Goal: Task Accomplishment & Management: Use online tool/utility

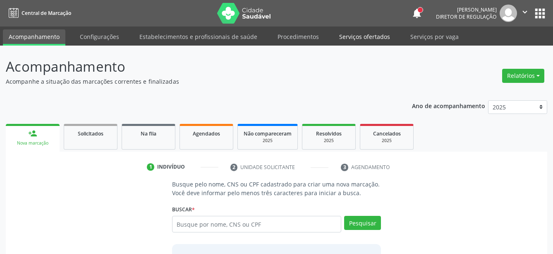
click at [350, 41] on link "Serviços ofertados" at bounding box center [364, 36] width 62 height 14
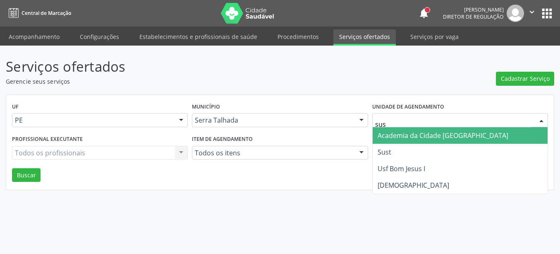
type input "sust"
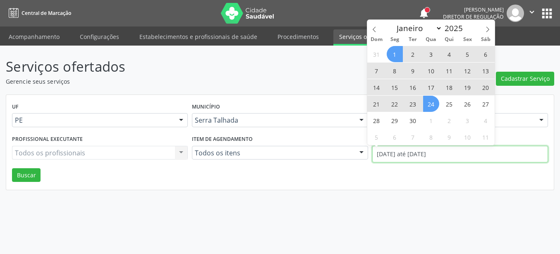
click at [396, 154] on input "[DATE] até [DATE]" at bounding box center [460, 154] width 176 height 17
click at [378, 29] on span at bounding box center [374, 27] width 14 height 14
select select "7"
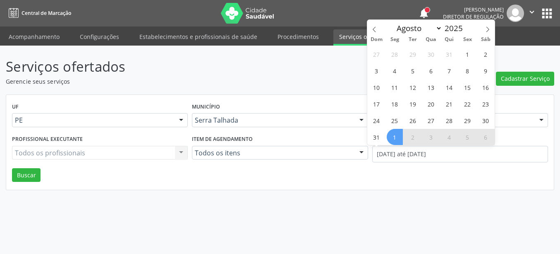
click at [445, 188] on div "UF PE PE Nenhum resultado encontrado para: " " Não há nenhuma opção para ser ex…" at bounding box center [280, 142] width 548 height 95
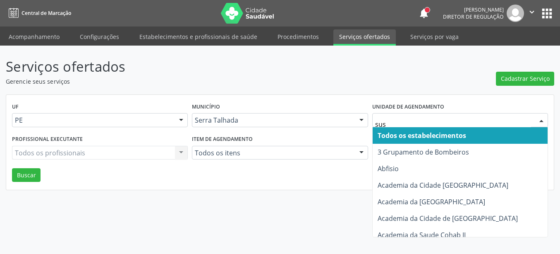
type input "sust"
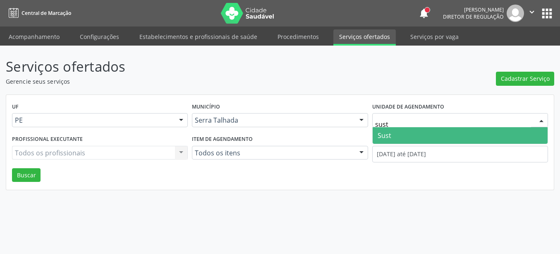
click at [416, 141] on span "Sust" at bounding box center [460, 135] width 175 height 17
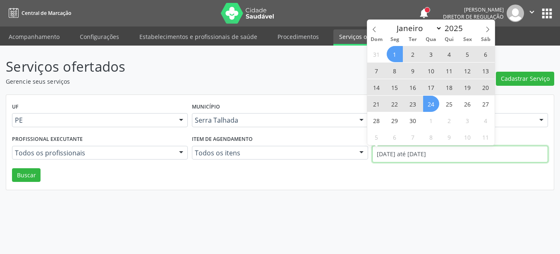
click at [411, 149] on input "[DATE] até [DATE]" at bounding box center [460, 154] width 176 height 17
click at [373, 27] on icon at bounding box center [374, 29] width 6 height 6
select select "7"
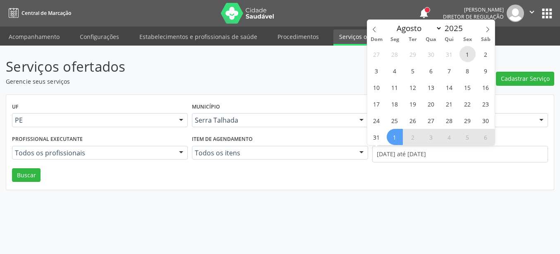
click at [472, 54] on span "1" at bounding box center [468, 54] width 16 height 16
type input "[DATE]"
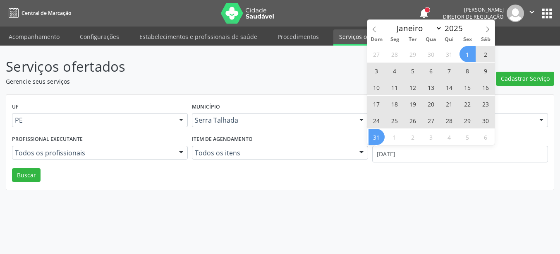
click at [380, 138] on span "31" at bounding box center [377, 137] width 16 height 16
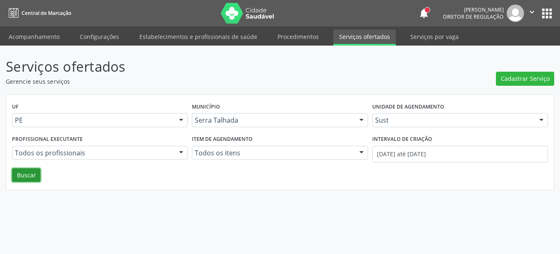
click at [23, 174] on button "Buscar" at bounding box center [26, 175] width 29 height 14
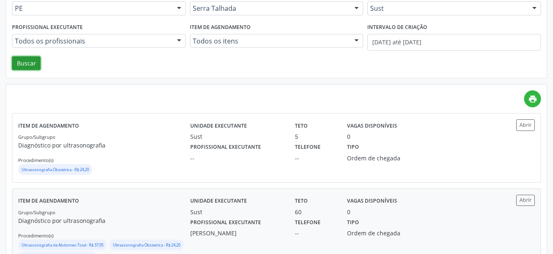
scroll to position [127, 0]
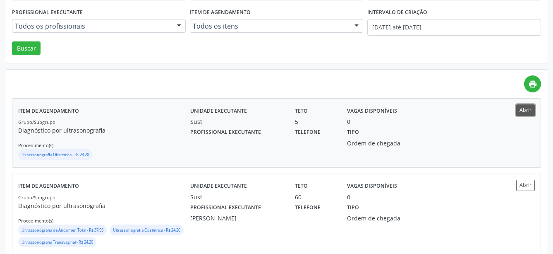
click at [527, 108] on button "Abrir" at bounding box center [525, 109] width 19 height 11
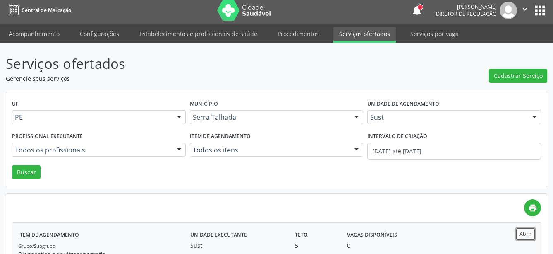
scroll to position [42, 0]
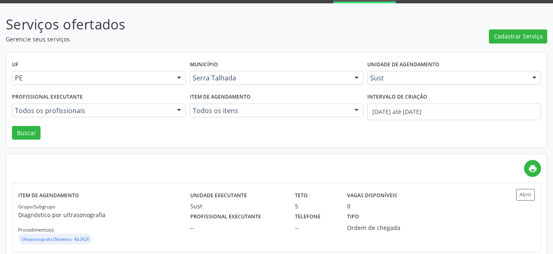
click at [250, 31] on p "Serviços ofertados" at bounding box center [195, 24] width 379 height 21
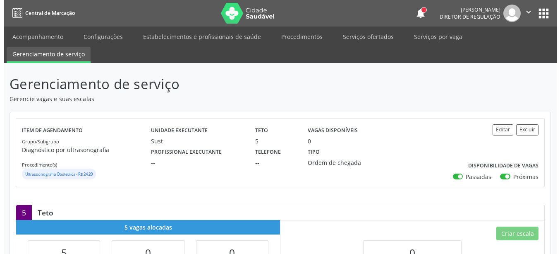
scroll to position [42, 0]
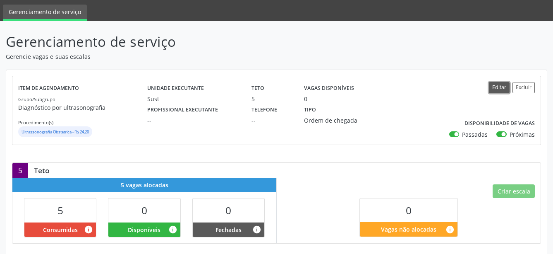
click at [499, 91] on button "Editar" at bounding box center [499, 87] width 21 height 11
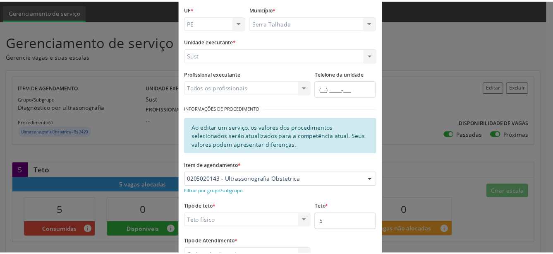
scroll to position [94, 0]
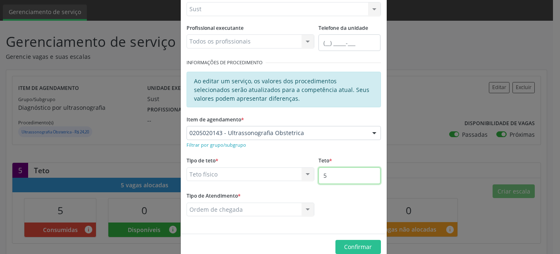
click at [342, 179] on input "5" at bounding box center [349, 175] width 62 height 17
type input "6"
click at [355, 242] on button "Confirmar" at bounding box center [357, 246] width 45 height 14
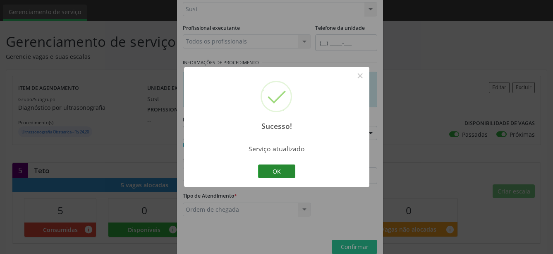
click at [278, 172] on button "OK" at bounding box center [276, 171] width 37 height 14
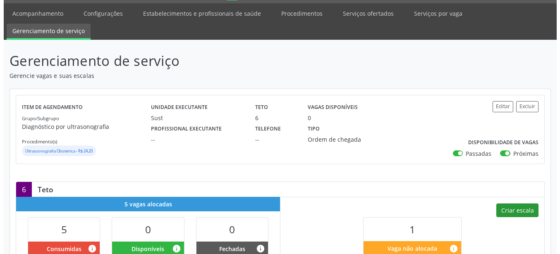
scroll to position [84, 0]
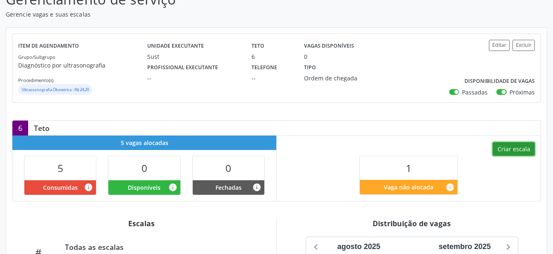
click at [521, 148] on button "Criar escala" at bounding box center [514, 149] width 42 height 14
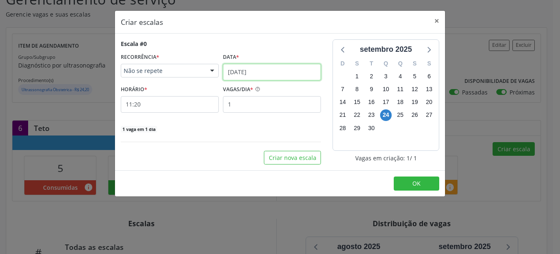
click at [239, 76] on input "24/09/2025" at bounding box center [272, 72] width 98 height 17
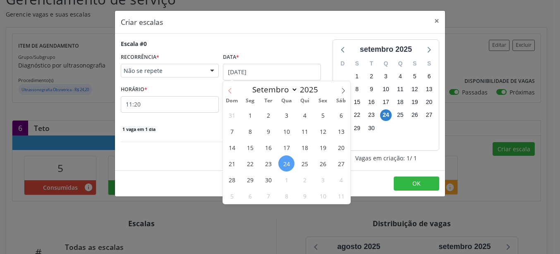
click at [231, 90] on icon at bounding box center [230, 91] width 6 height 6
click at [346, 93] on icon at bounding box center [343, 91] width 6 height 6
select select "8"
click at [255, 175] on span "29" at bounding box center [250, 179] width 16 height 16
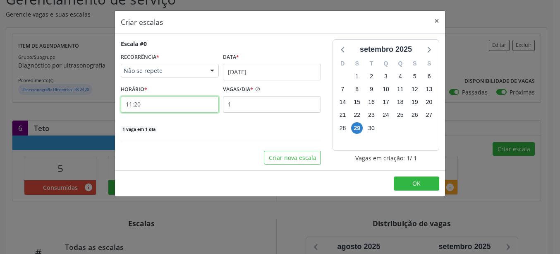
click at [135, 105] on input "11:20" at bounding box center [170, 104] width 98 height 17
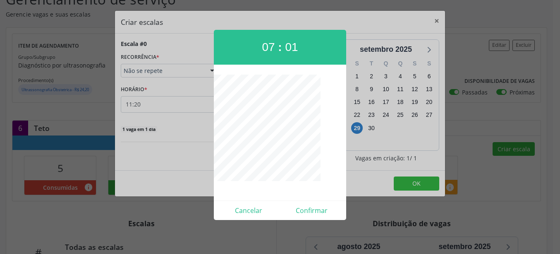
click at [314, 20] on div at bounding box center [280, 127] width 560 height 254
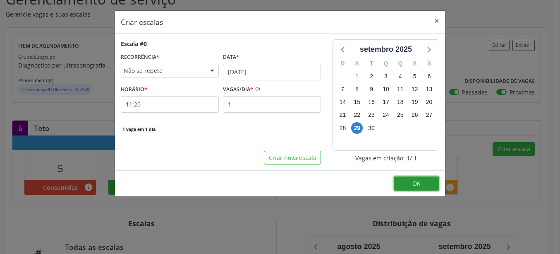
click at [424, 182] on button "OK" at bounding box center [416, 183] width 45 height 14
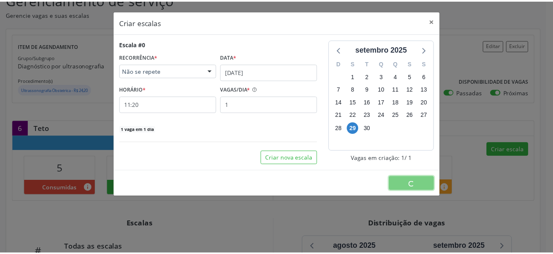
scroll to position [0, 0]
